Goal: Navigation & Orientation: Find specific page/section

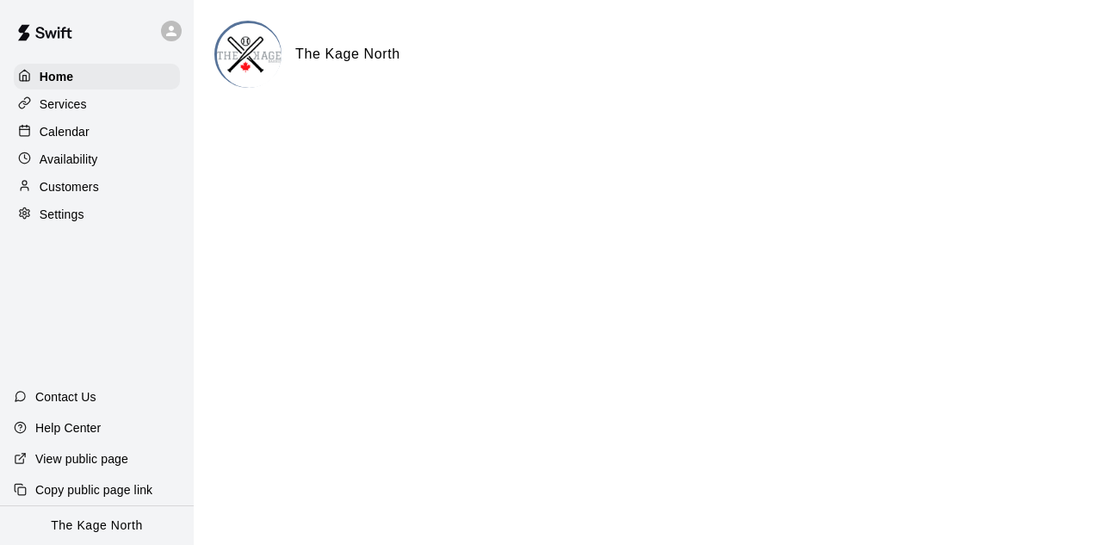
click at [90, 141] on div "Calendar" at bounding box center [97, 132] width 166 height 26
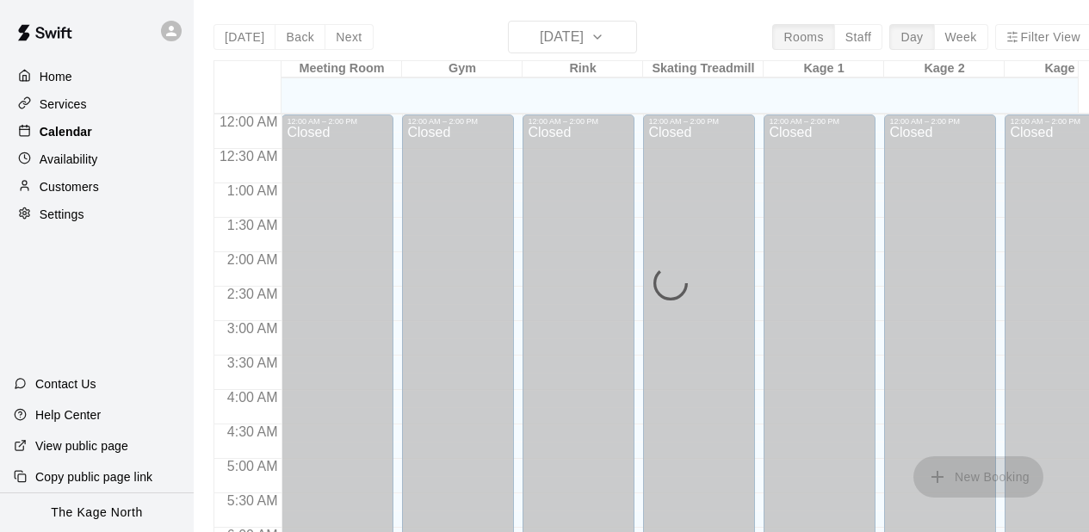
scroll to position [678, 0]
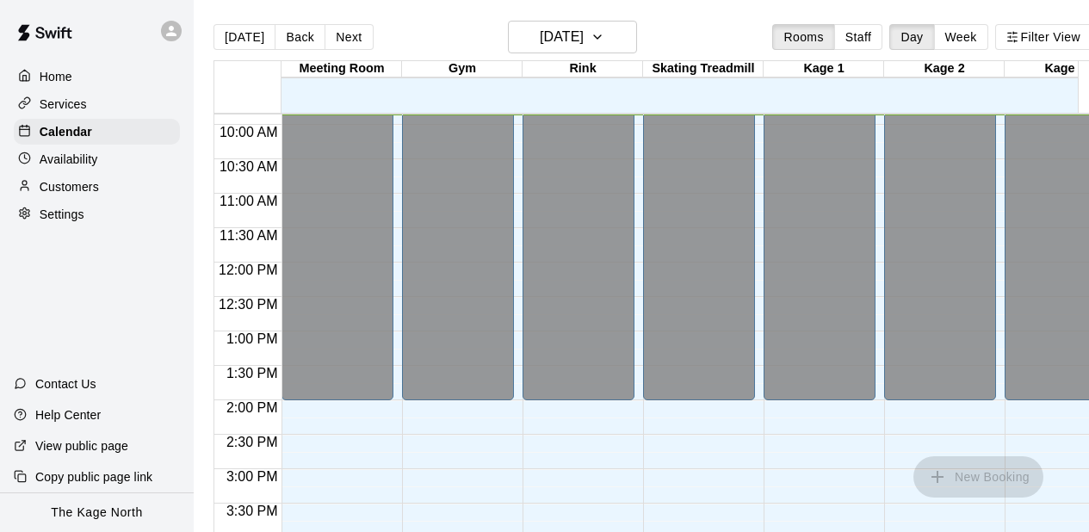
click at [516, 461] on div at bounding box center [463, 460] width 120 height 17
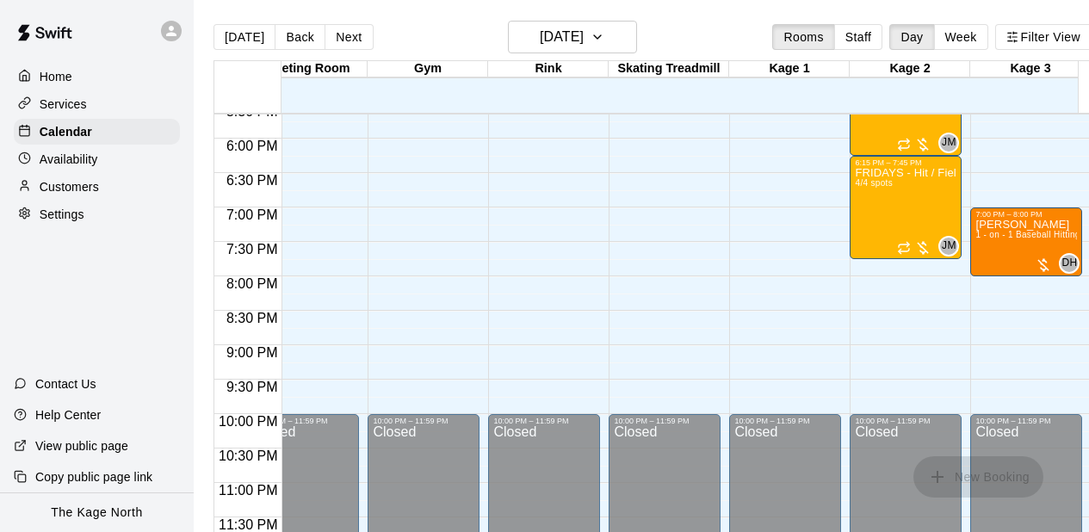
scroll to position [0, 207]
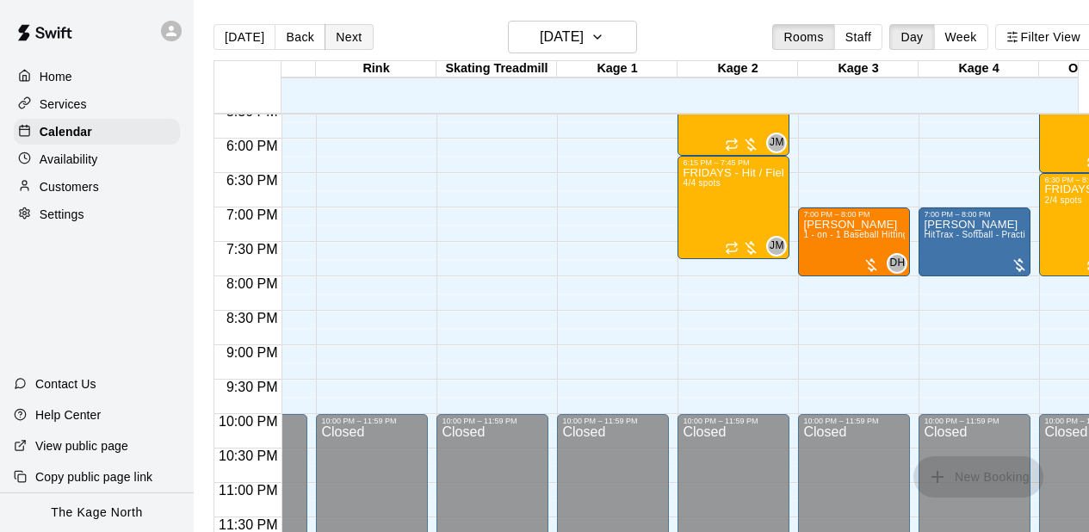
click at [359, 41] on button "Next" at bounding box center [349, 37] width 48 height 26
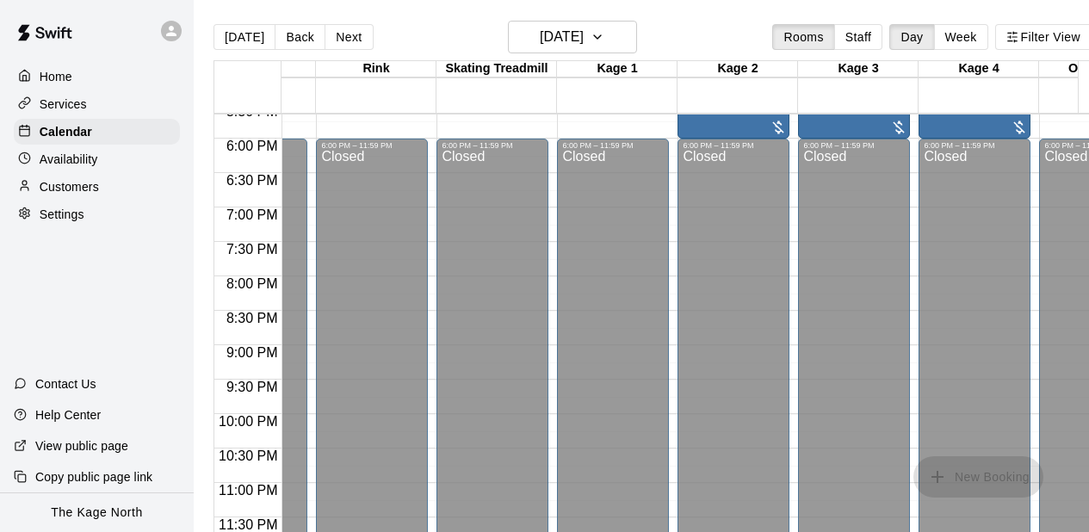
click at [440, 263] on div "6:00 PM – 11:59 PM Closed" at bounding box center [492, 345] width 112 height 412
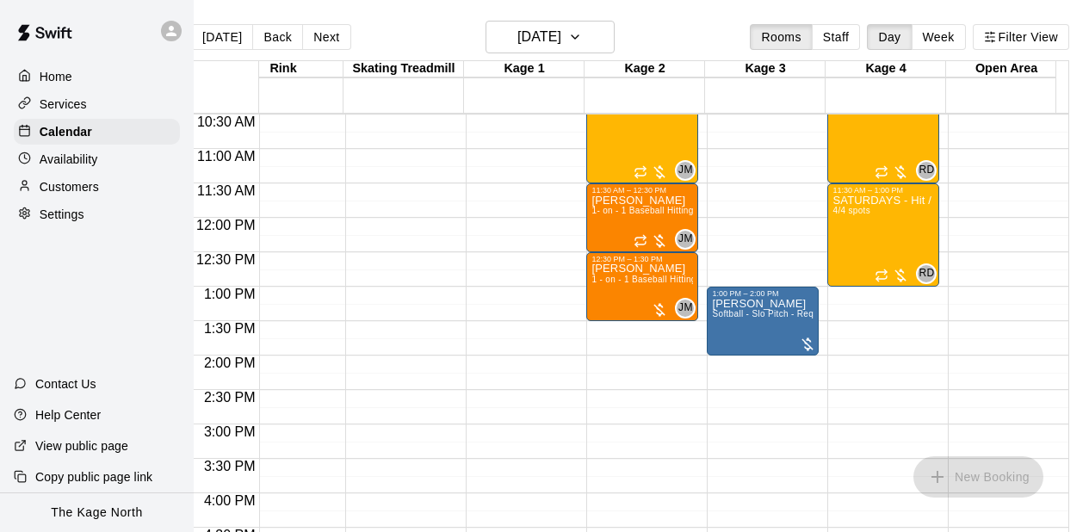
scroll to position [0, 0]
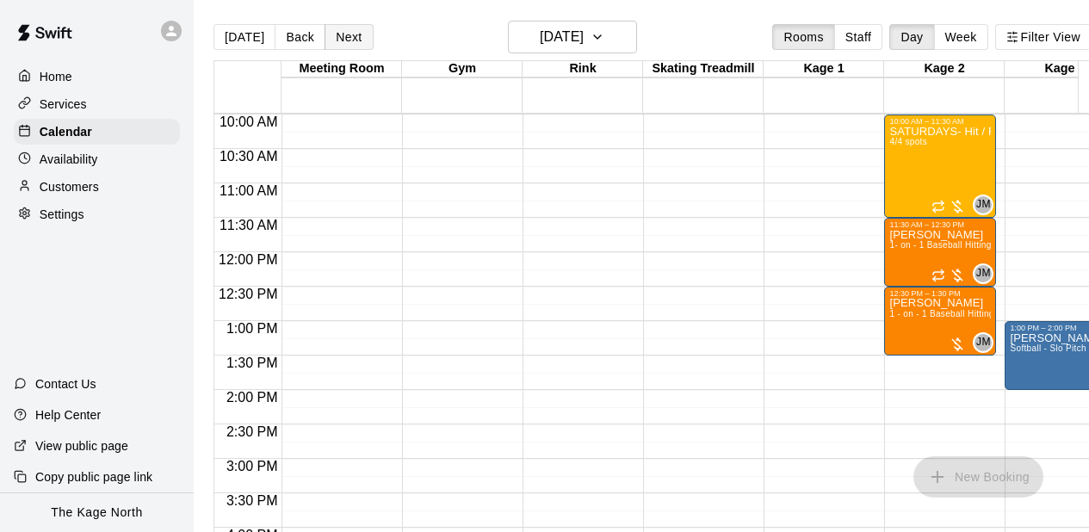
click at [343, 39] on button "Next" at bounding box center [349, 37] width 48 height 26
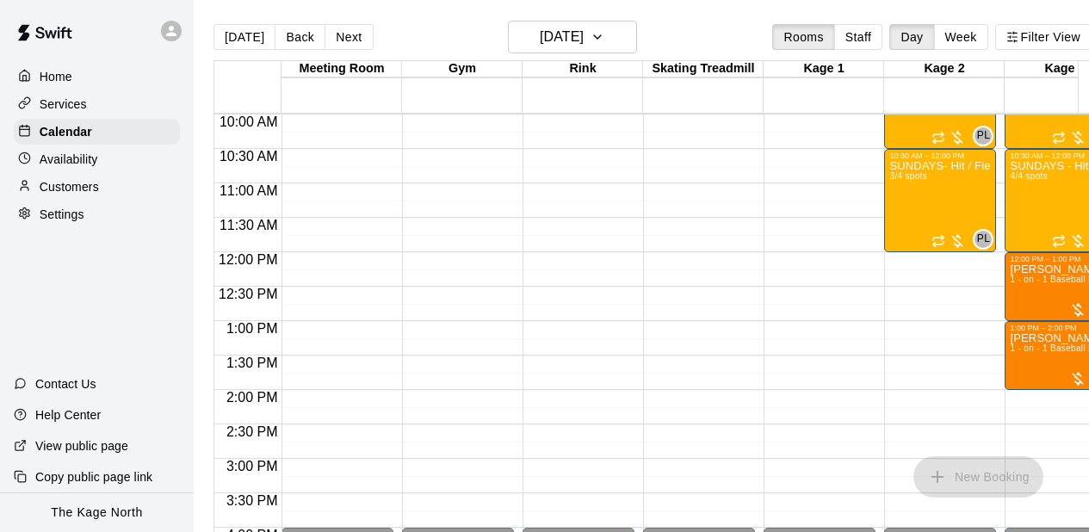
click at [640, 436] on div at bounding box center [583, 432] width 120 height 17
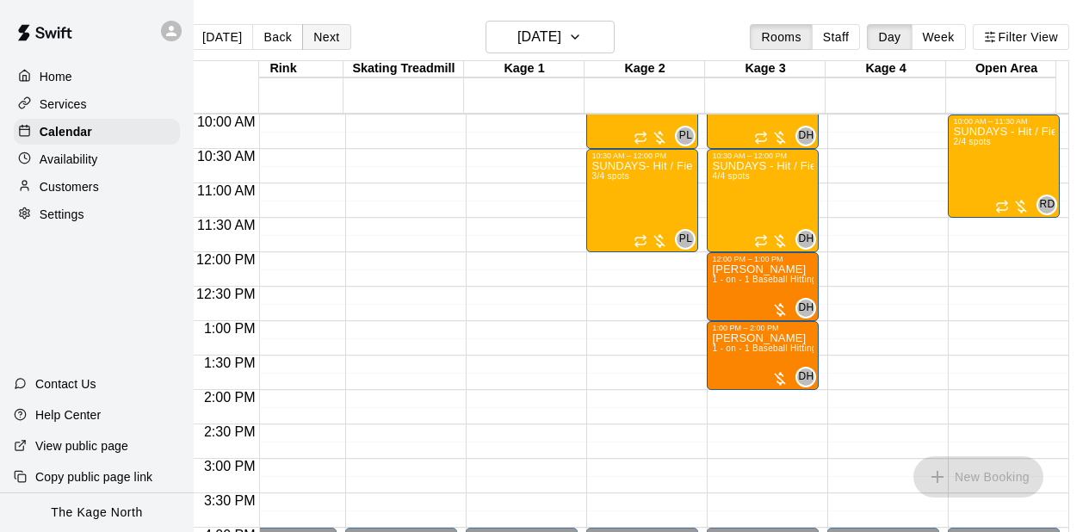
click at [317, 40] on button "Next" at bounding box center [326, 37] width 48 height 26
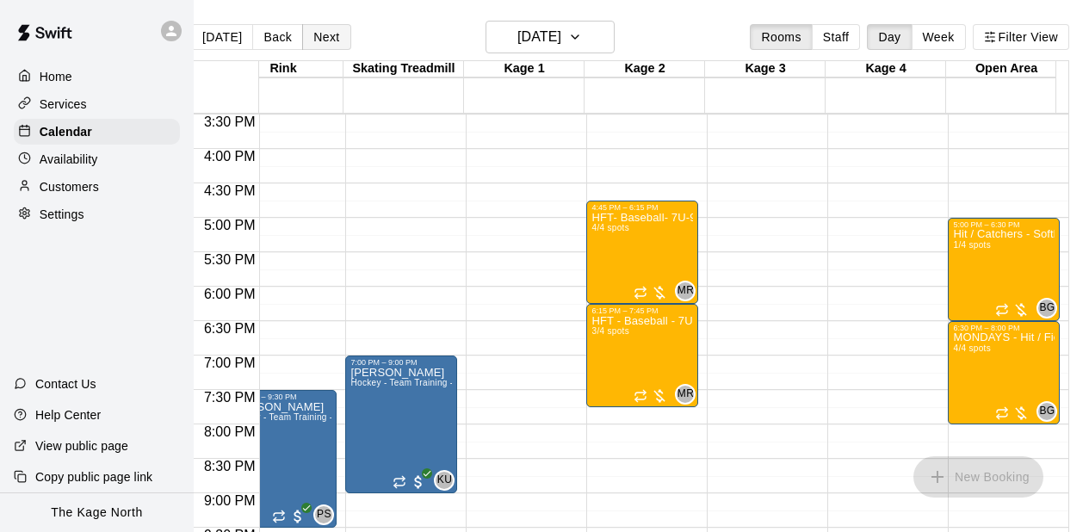
click at [312, 35] on button "Next" at bounding box center [326, 37] width 48 height 26
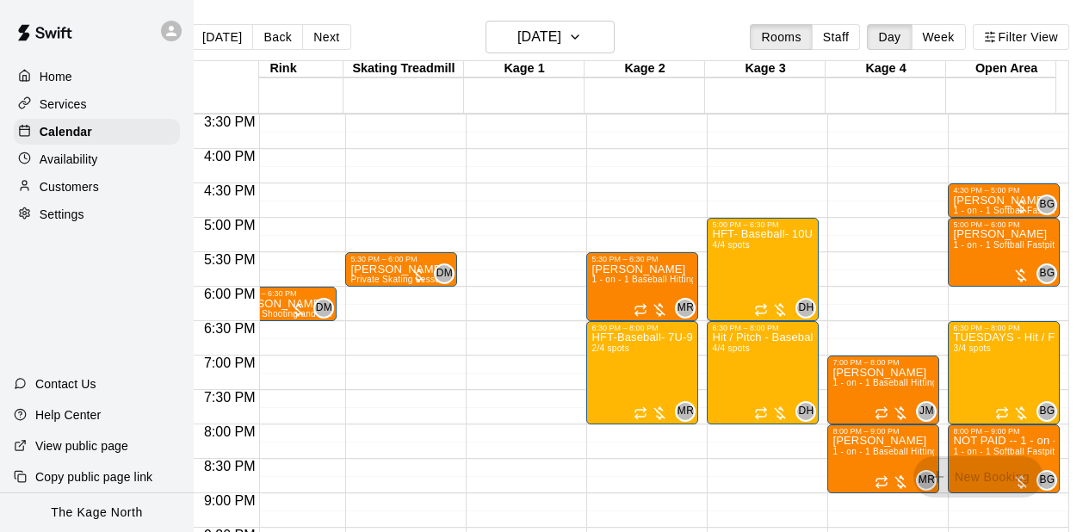
click at [220, 30] on button "[DATE]" at bounding box center [222, 37] width 62 height 26
